Goal: Task Accomplishment & Management: Manage account settings

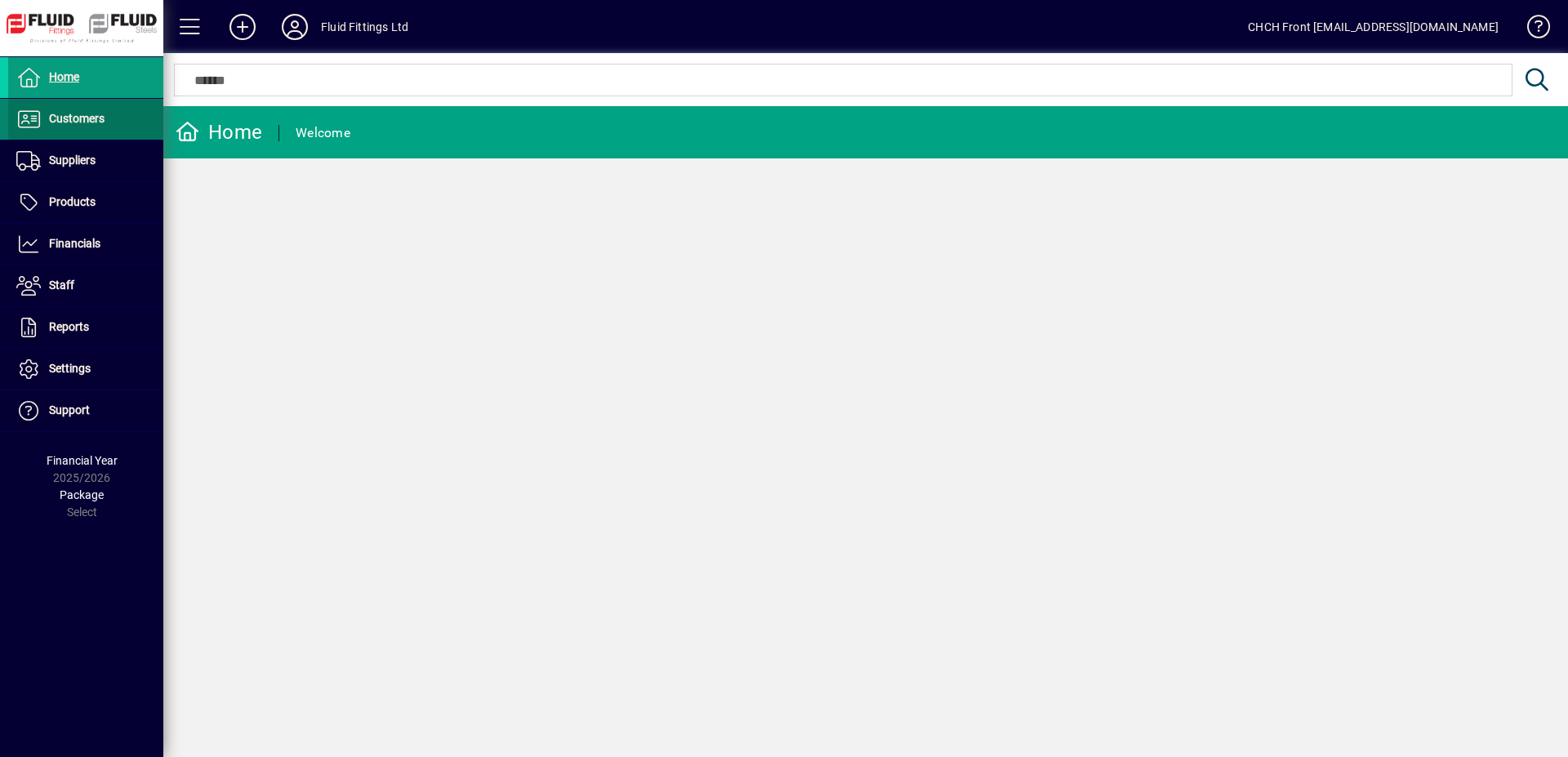
click at [111, 118] on span at bounding box center [86, 119] width 155 height 39
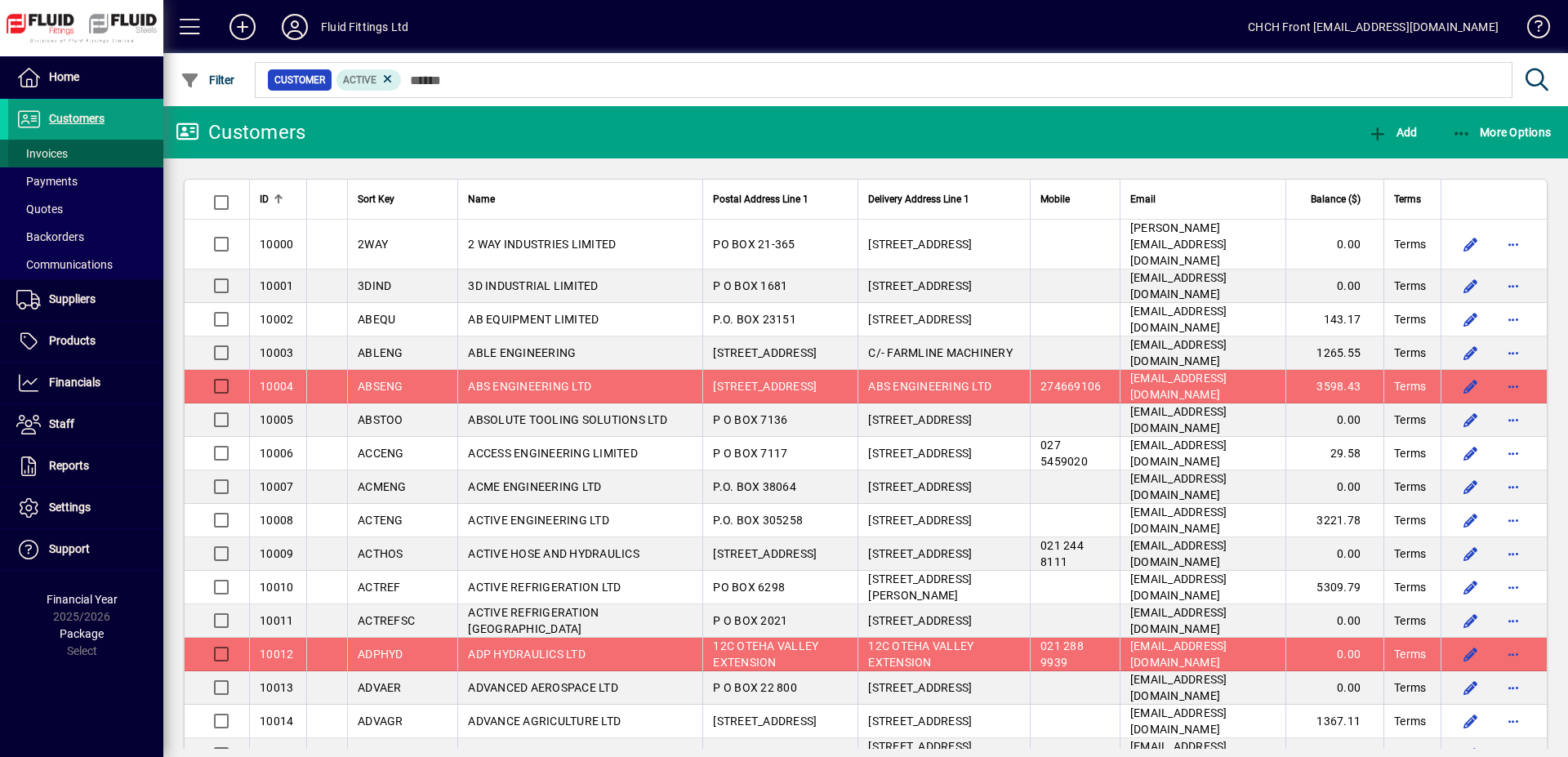
click at [91, 155] on span at bounding box center [86, 153] width 155 height 39
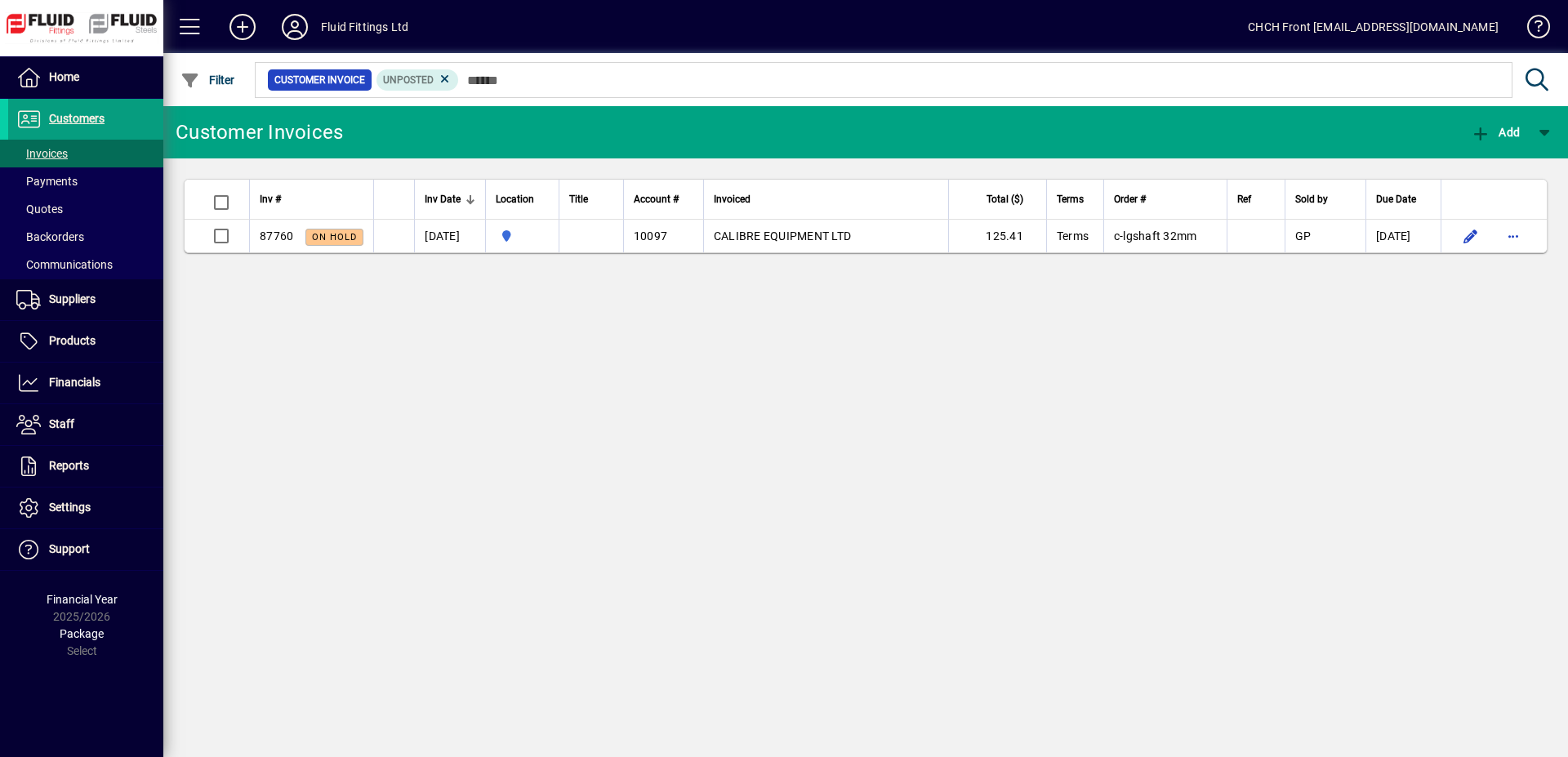
drag, startPoint x: 397, startPoint y: 138, endPoint x: 426, endPoint y: 132, distance: 29.6
click at [404, 138] on mat-toolbar-row "Customer Invoices Add" at bounding box center [865, 132] width 1405 height 52
click at [111, 171] on span at bounding box center [86, 181] width 155 height 39
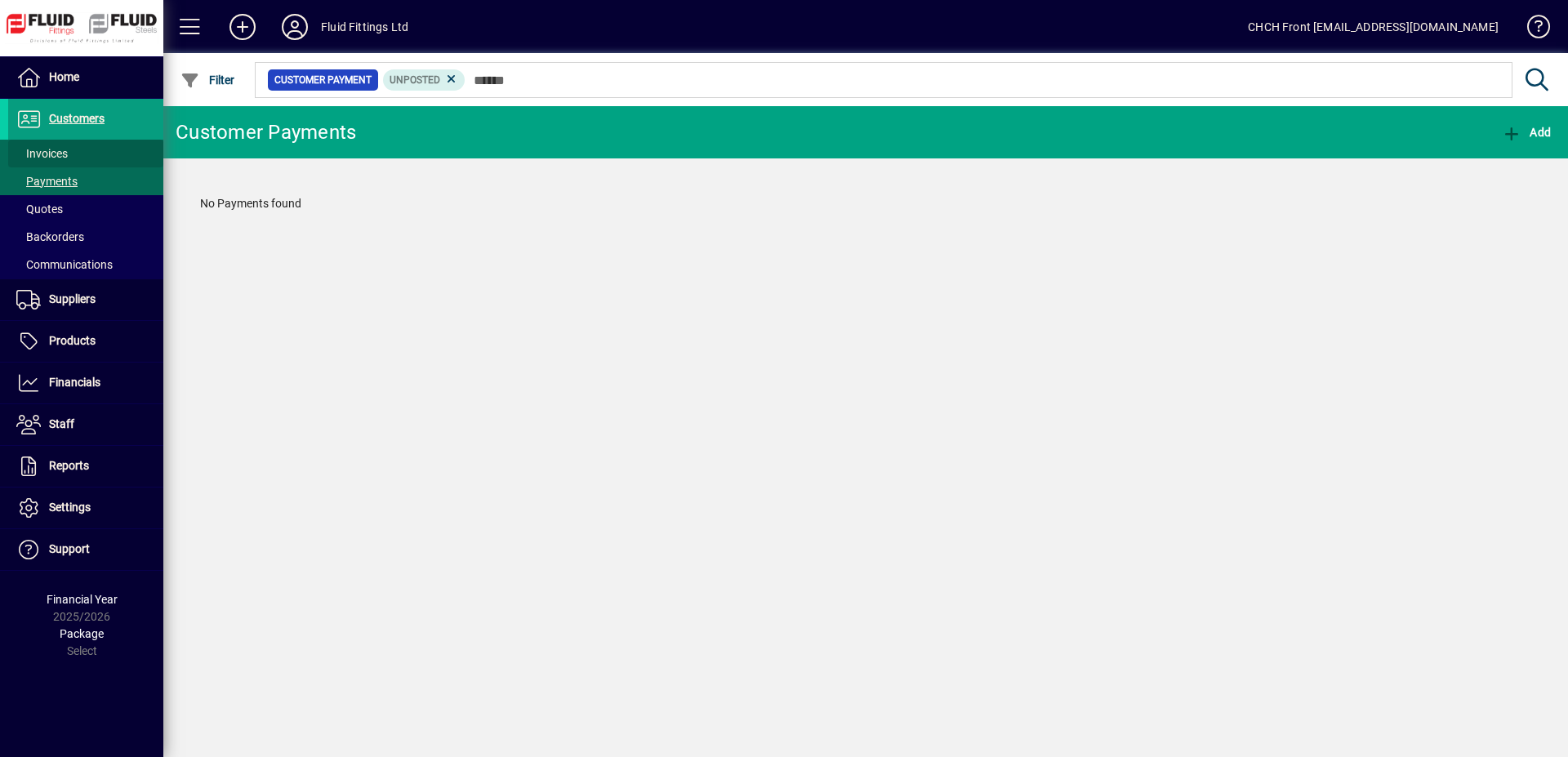
click at [116, 154] on span at bounding box center [86, 153] width 155 height 39
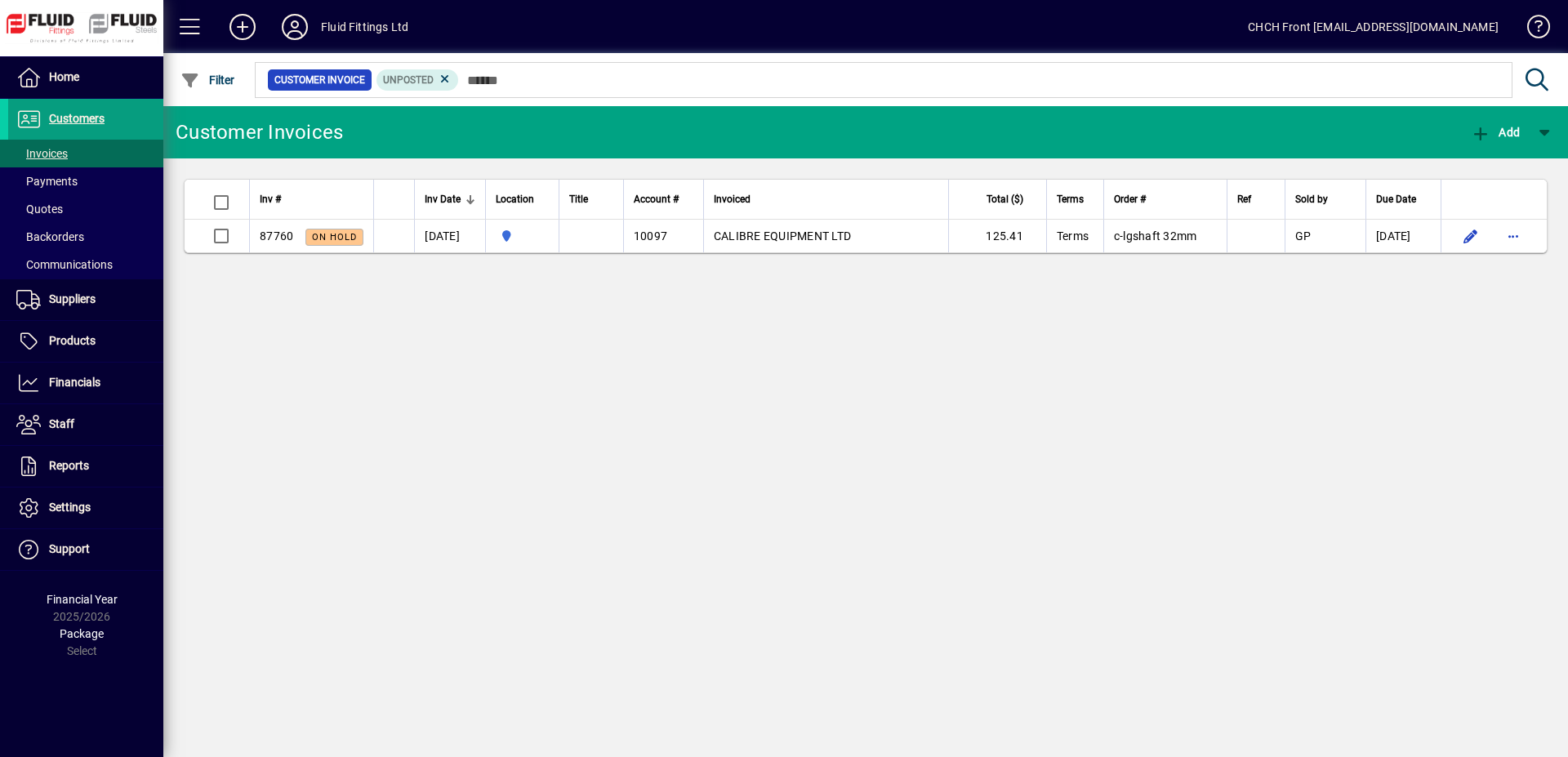
click at [511, 121] on mat-toolbar-row "Customer Invoices Add" at bounding box center [865, 132] width 1405 height 52
click at [133, 152] on span at bounding box center [86, 153] width 155 height 39
click at [655, 135] on mat-toolbar-row "Customer Invoices Add" at bounding box center [865, 132] width 1405 height 52
